Goal: Information Seeking & Learning: Check status

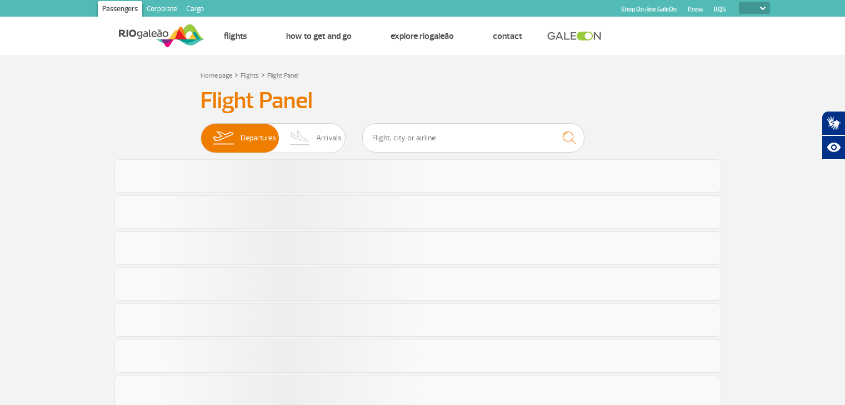
select select
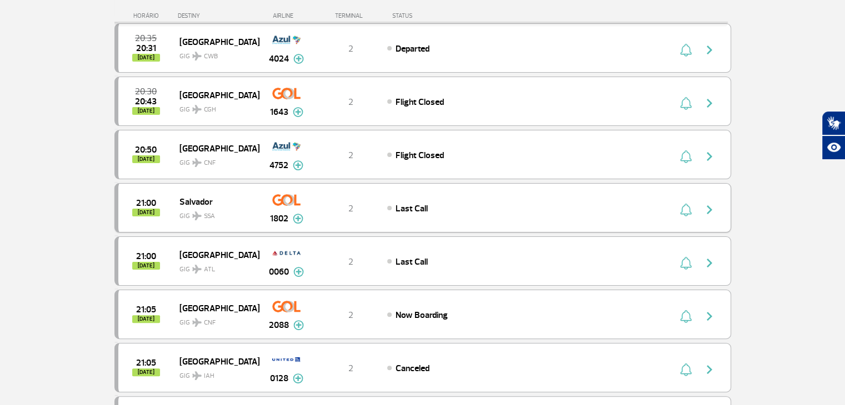
scroll to position [167, 0]
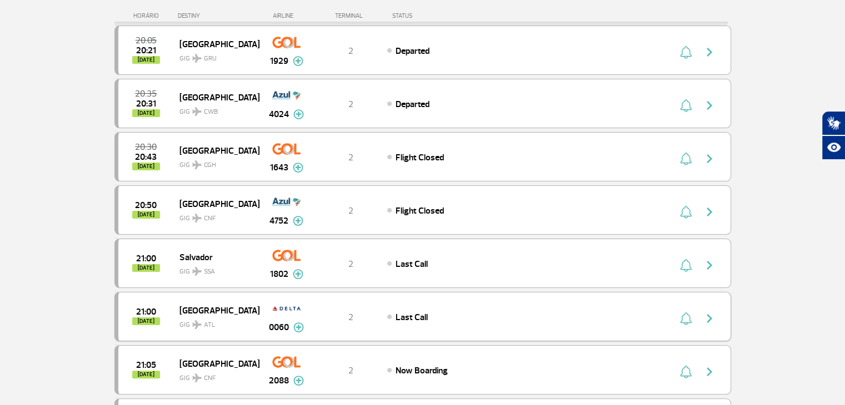
click at [162, 318] on div "21:00 [DATE]" at bounding box center [148, 316] width 61 height 17
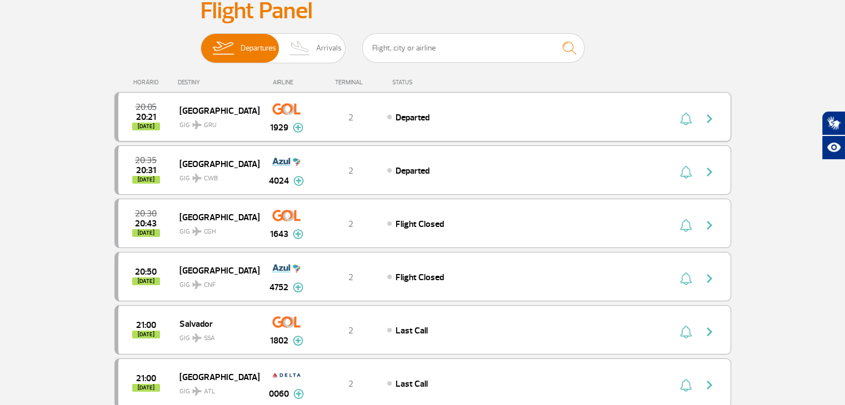
scroll to position [111, 0]
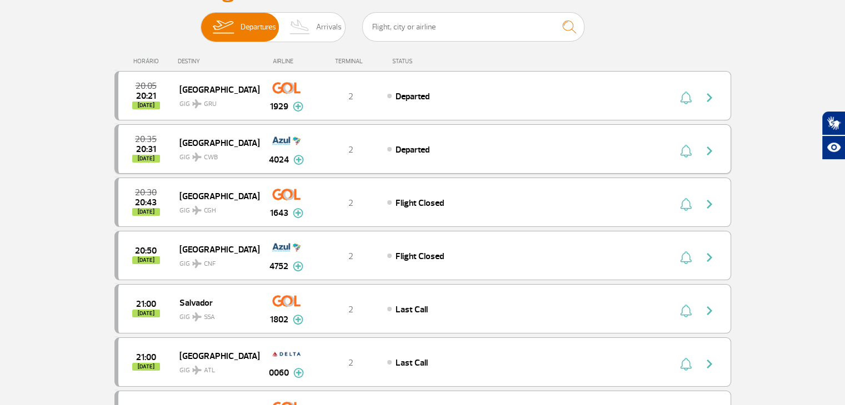
click at [377, 163] on div "20:35 20:31 [DATE] Curitiba GIG CWB 4024 2 Departed Parcerias: TAP Portugal 540…" at bounding box center [422, 148] width 617 height 49
click at [482, 161] on div "20:35 20:31 [DATE] Curitiba GIG CWB 4024 2 Departed Parcerias: TAP Portugal 540…" at bounding box center [422, 148] width 617 height 49
click at [702, 149] on button "button" at bounding box center [712, 150] width 26 height 18
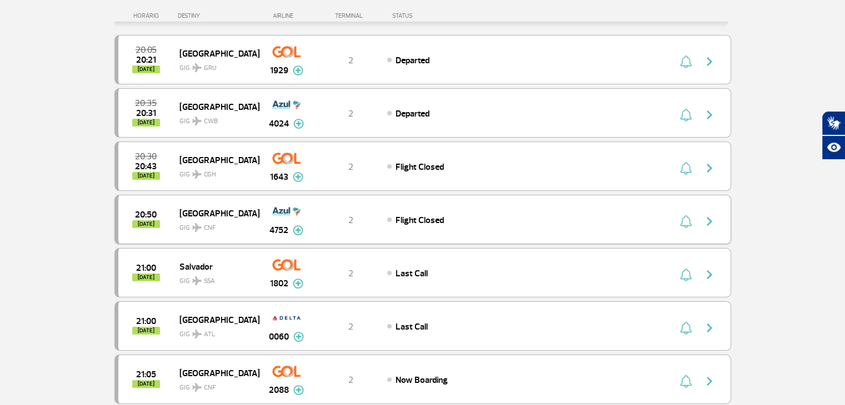
scroll to position [222, 0]
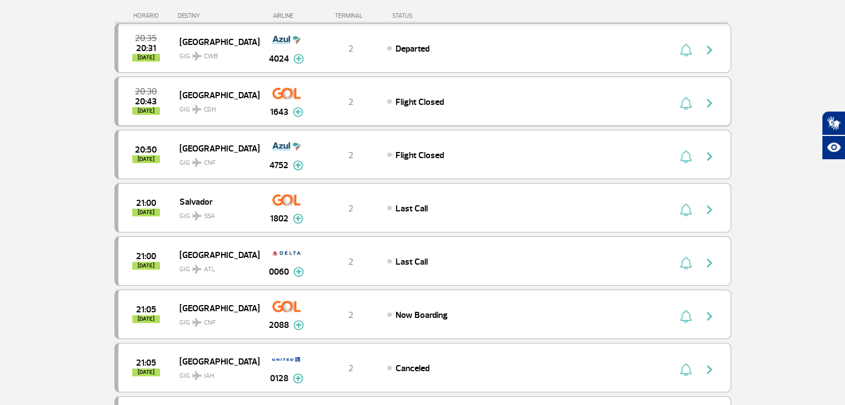
click at [707, 102] on img "button" at bounding box center [709, 103] width 13 height 13
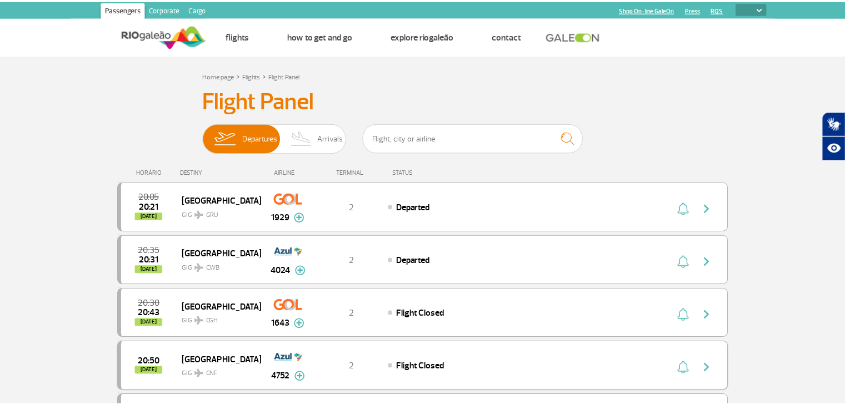
scroll to position [167, 0]
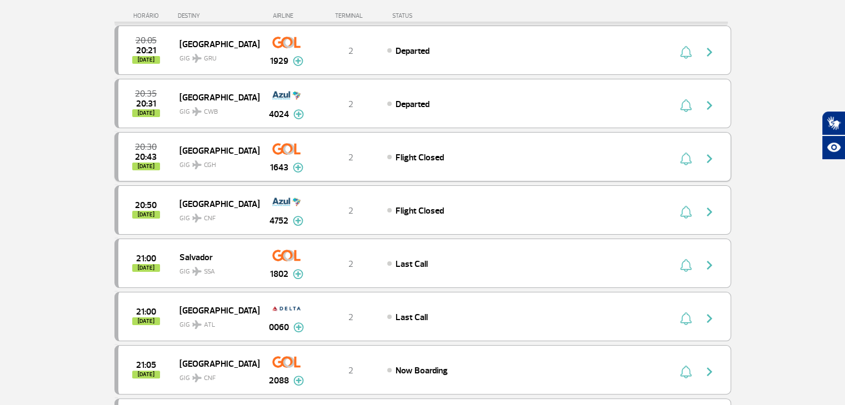
click at [711, 158] on img "button" at bounding box center [709, 158] width 13 height 13
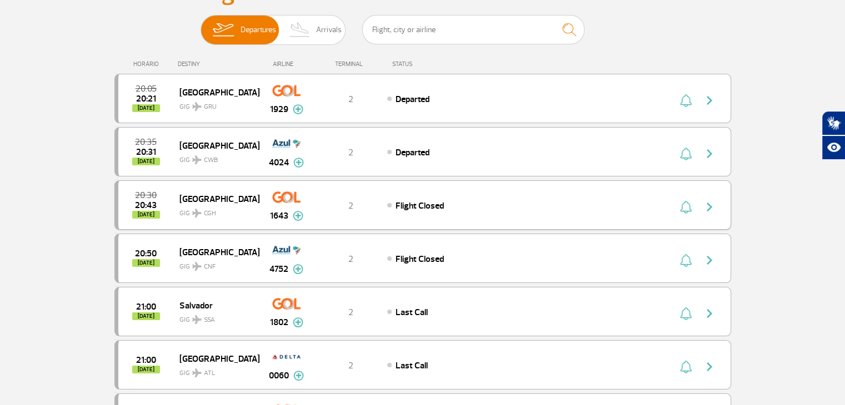
scroll to position [111, 0]
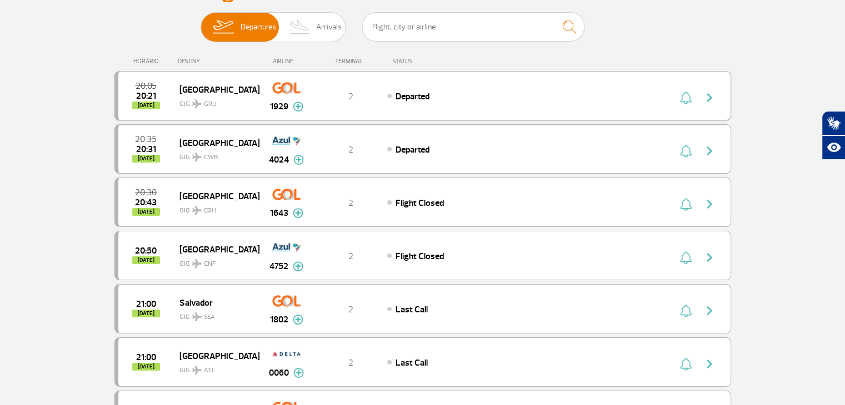
click at [712, 96] on img "button" at bounding box center [709, 97] width 13 height 13
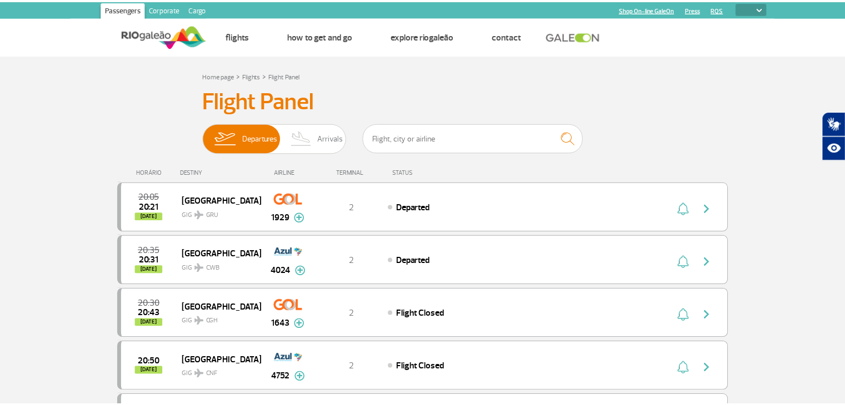
scroll to position [167, 0]
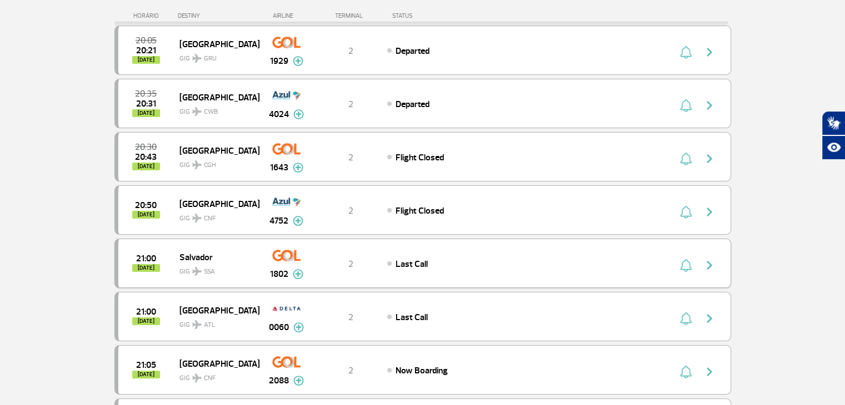
click at [712, 259] on img "button" at bounding box center [709, 265] width 13 height 13
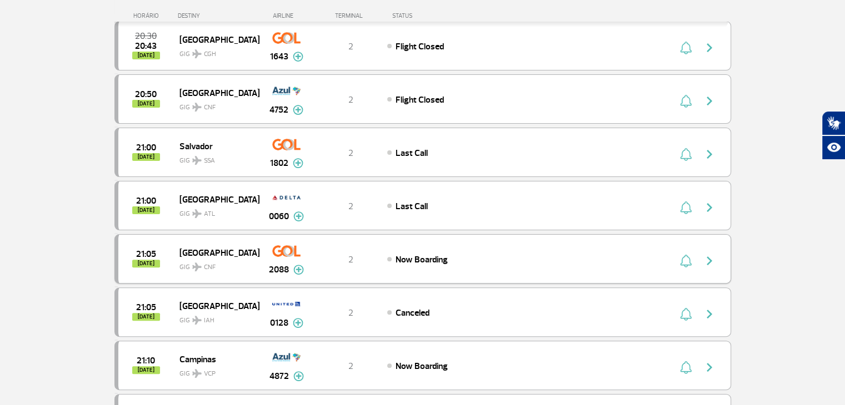
click at [706, 254] on img "button" at bounding box center [709, 260] width 13 height 13
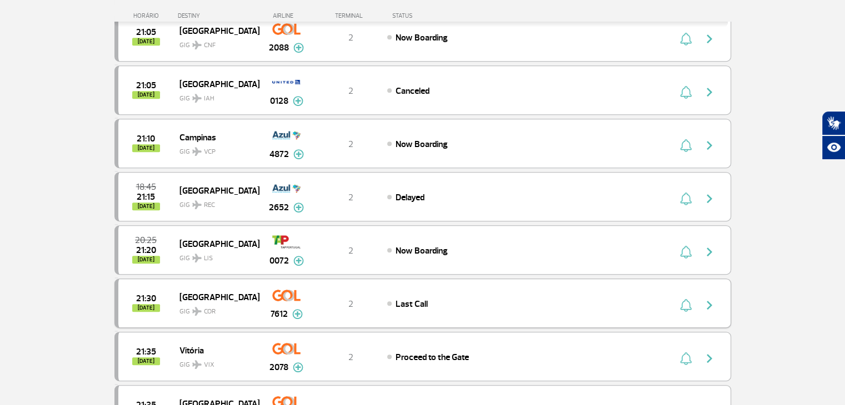
scroll to position [555, 0]
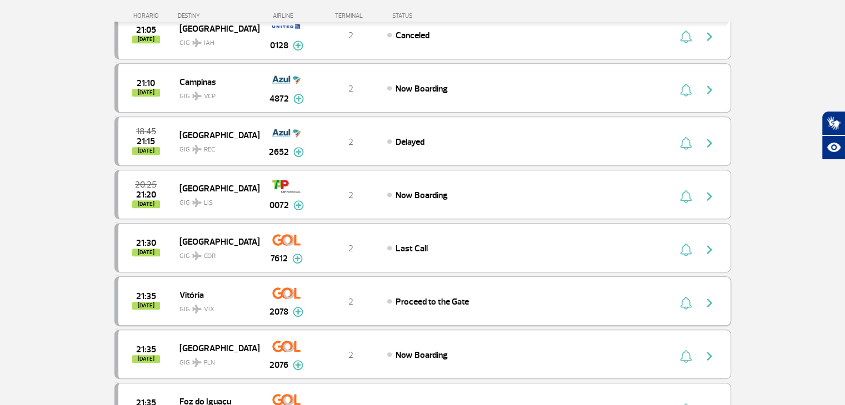
click at [709, 297] on img "button" at bounding box center [709, 303] width 13 height 13
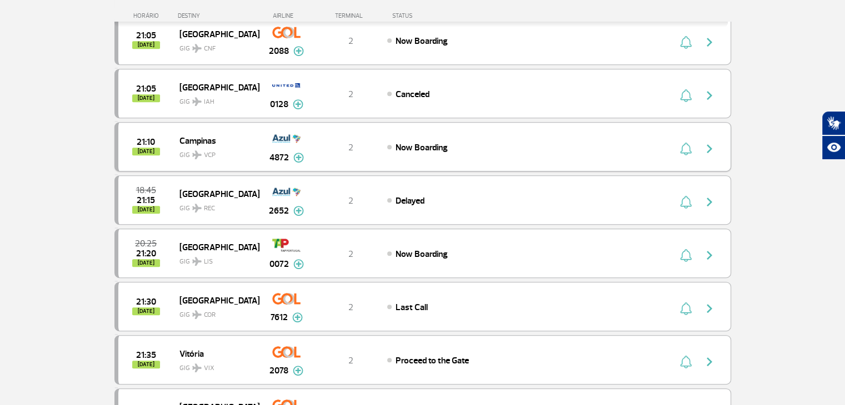
scroll to position [500, 0]
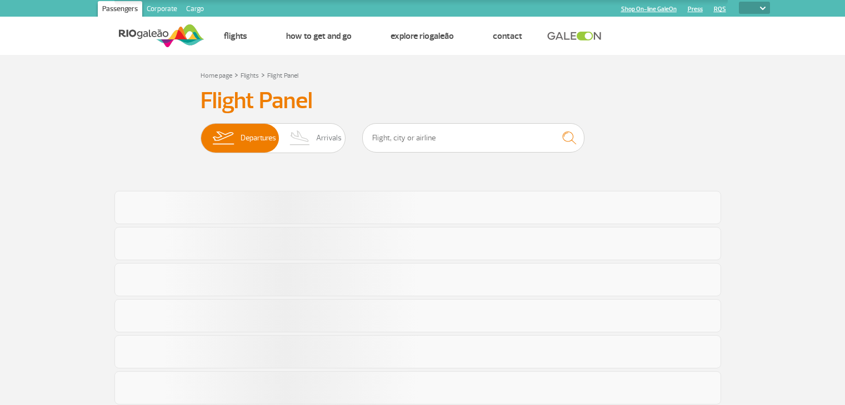
select select
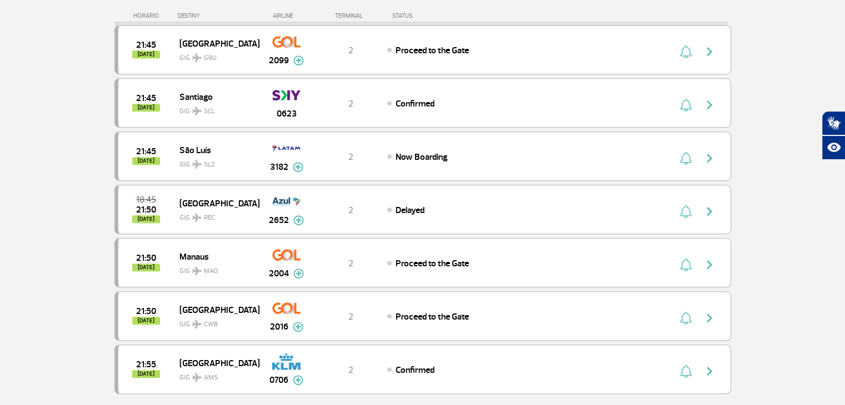
scroll to position [892, 0]
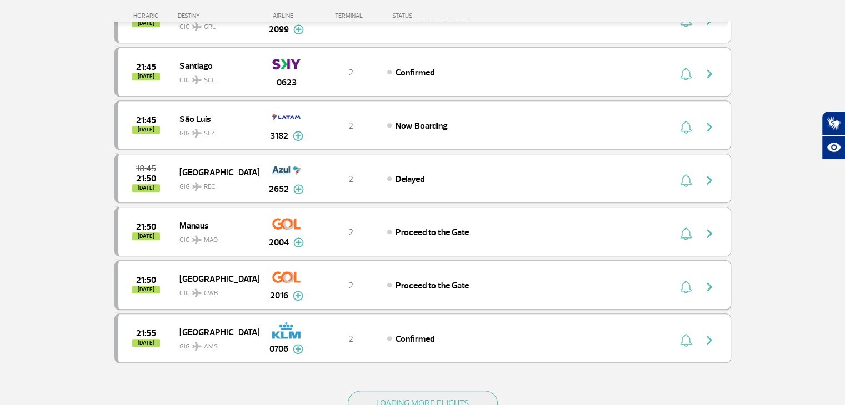
click at [712, 281] on img "button" at bounding box center [709, 287] width 13 height 13
